Goal: Task Accomplishment & Management: Manage account settings

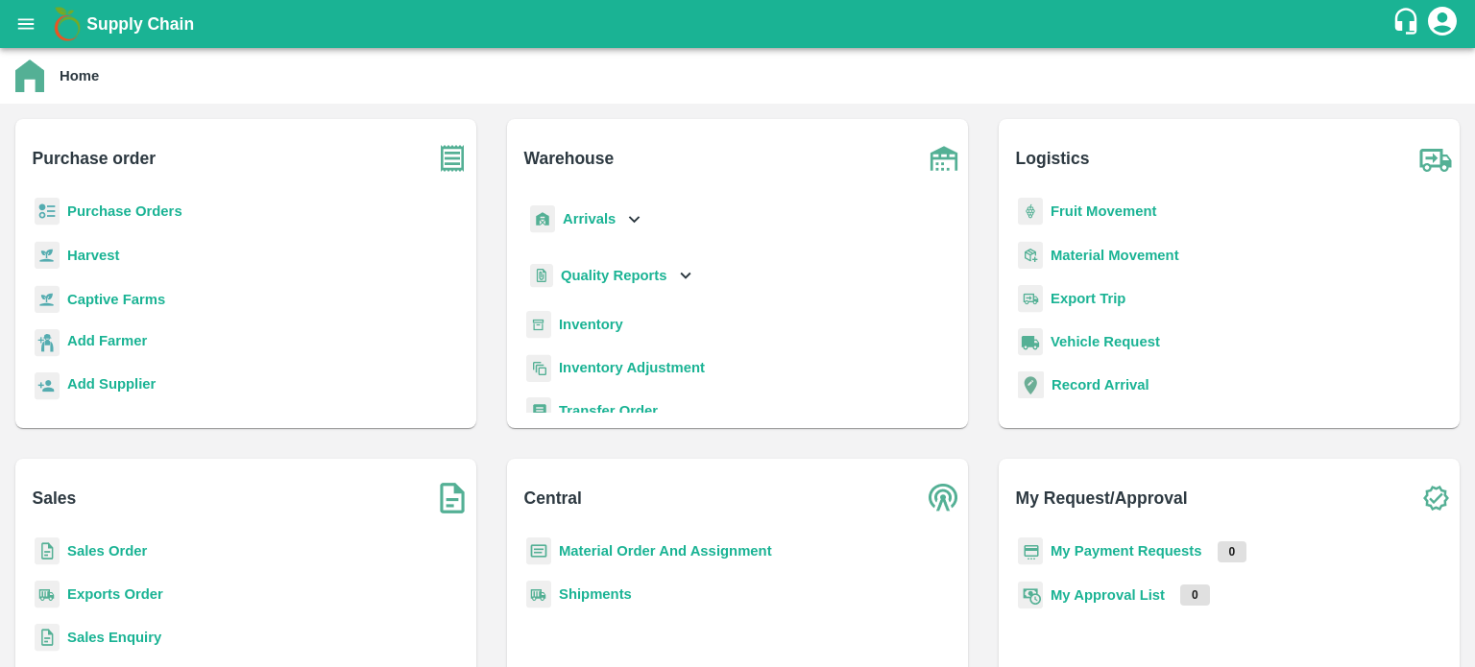
click at [100, 546] on b "Sales Order" at bounding box center [107, 550] width 80 height 15
